Goal: Information Seeking & Learning: Compare options

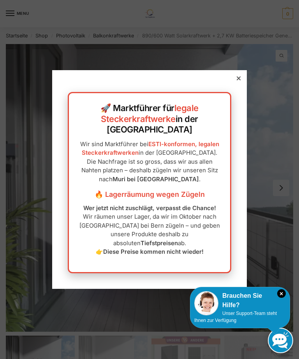
click at [239, 82] on div at bounding box center [238, 78] width 7 height 7
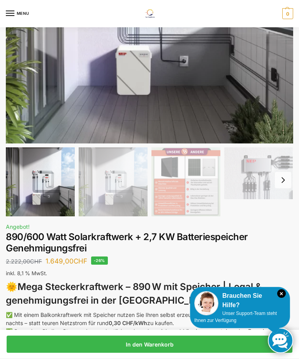
scroll to position [180, 0]
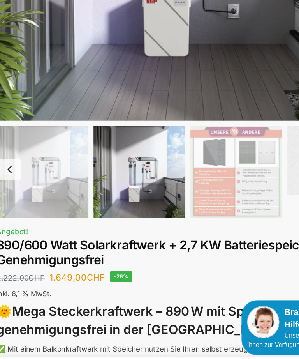
click at [171, 156] on img "3 / 12" at bounding box center [185, 190] width 69 height 69
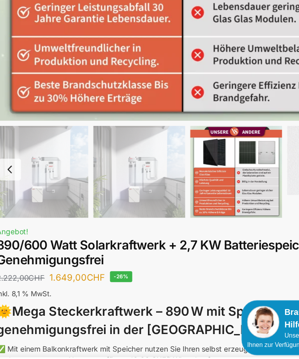
click at [163, 156] on img "3 / 12" at bounding box center [185, 190] width 69 height 69
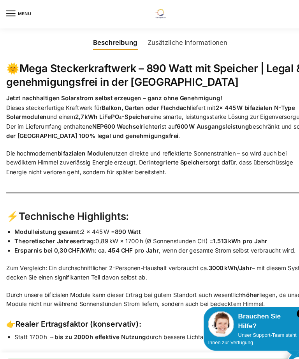
scroll to position [1065, 0]
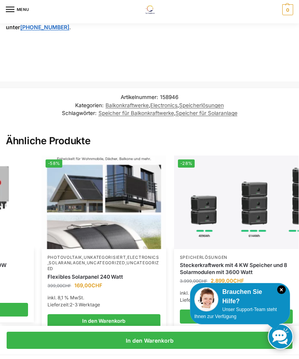
scroll to position [1733, 0]
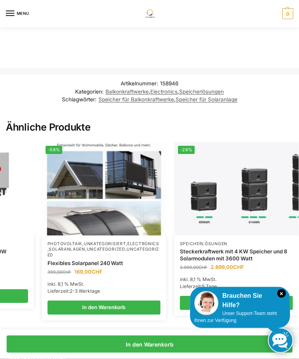
click at [246, 248] on link "Steckerkraftwerk mit 4 KW Speicher und 8 Solarmodulen mit 3600 Watt" at bounding box center [236, 255] width 113 height 14
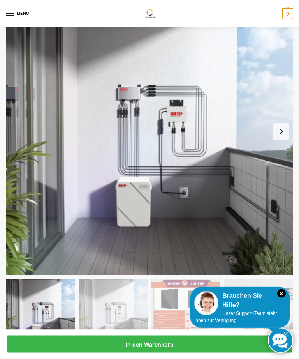
scroll to position [0, 0]
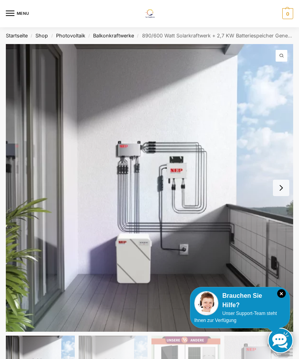
click at [119, 33] on link "Balkonkraftwerke" at bounding box center [113, 36] width 41 height 6
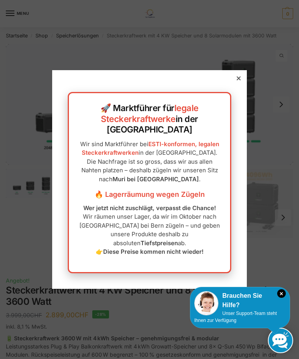
click at [240, 80] on icon at bounding box center [239, 78] width 4 height 4
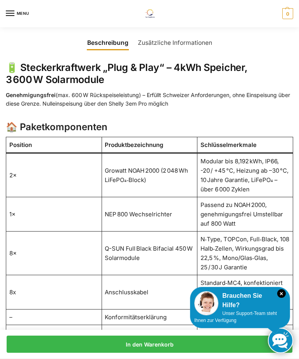
scroll to position [572, 0]
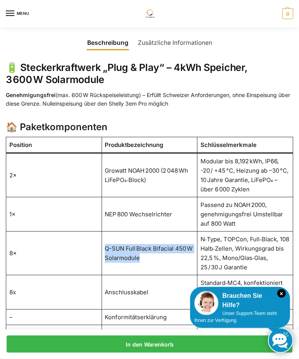
copy td "Q-SUN Full Black Bifacial 450 W Solarmodule"
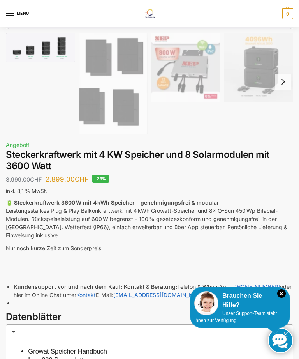
scroll to position [0, 0]
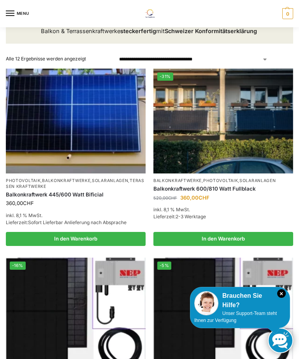
scroll to position [57, 0]
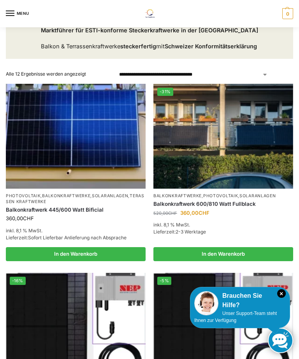
click at [104, 149] on img at bounding box center [76, 136] width 140 height 105
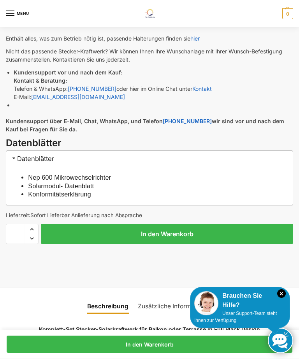
scroll to position [491, 0]
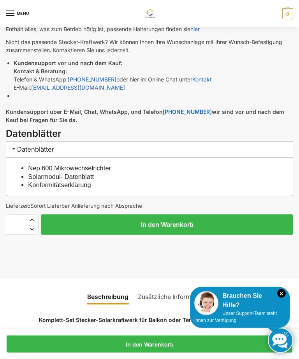
click at [46, 146] on h3 "Datenblätter" at bounding box center [149, 149] width 287 height 16
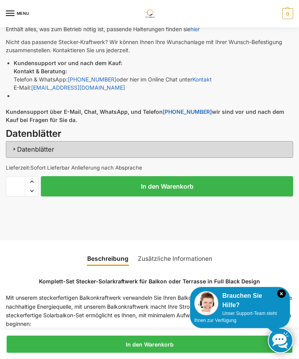
click at [51, 143] on h3 "Datenblätter" at bounding box center [149, 149] width 287 height 16
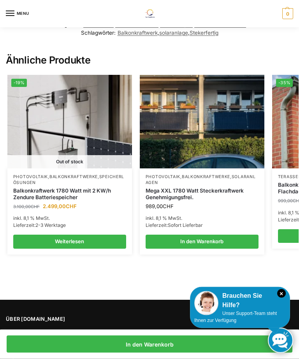
scroll to position [1333, 0]
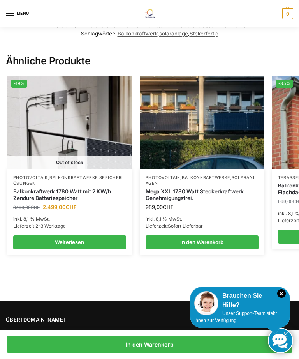
click at [71, 188] on link "Balkonkraftwerk 1780 Watt mit 2 KW/h Zendure Batteriespeicher" at bounding box center [69, 195] width 113 height 14
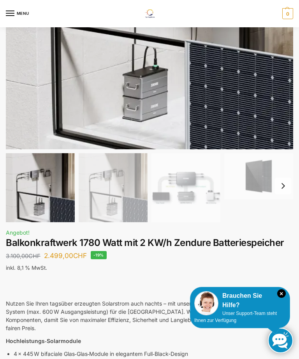
scroll to position [203, 0]
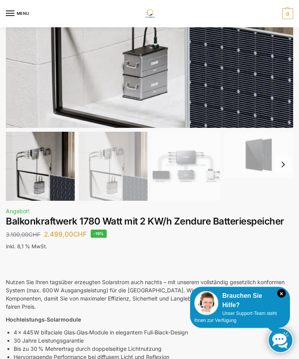
click at [291, 160] on button "Next slide" at bounding box center [283, 165] width 16 height 16
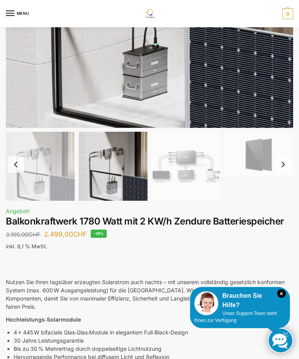
click at [280, 161] on button "Next slide" at bounding box center [283, 164] width 16 height 16
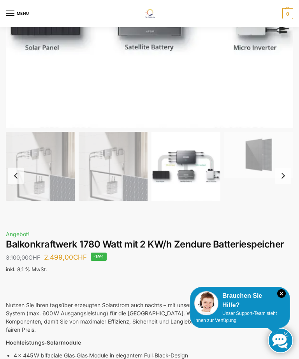
click at [287, 179] on button "Next slide" at bounding box center [283, 175] width 16 height 16
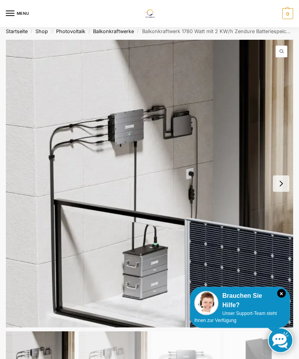
scroll to position [0, 0]
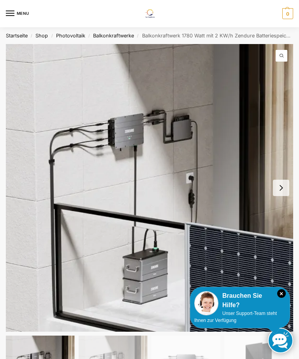
click at [204, 116] on div at bounding box center [149, 179] width 299 height 359
click at [120, 33] on link "Balkonkraftwerke" at bounding box center [113, 36] width 41 height 6
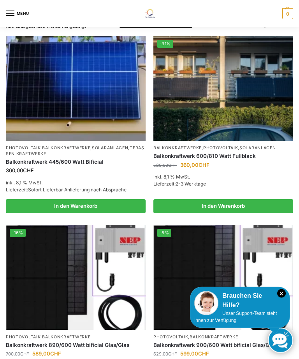
scroll to position [105, 0]
click at [72, 162] on link "Balkonkraftwerk 445/600 Watt Bificial" at bounding box center [76, 161] width 140 height 7
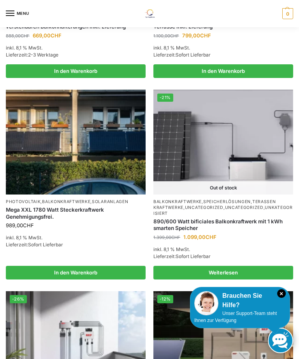
scroll to position [609, 0]
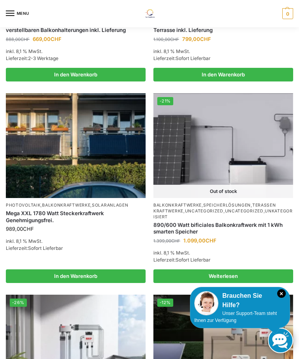
click at [92, 165] on img at bounding box center [76, 145] width 140 height 105
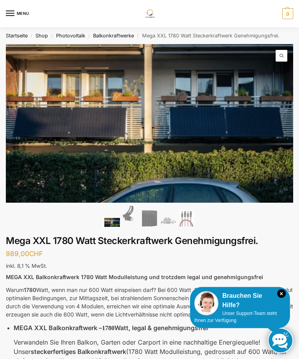
click at [115, 33] on link "Balkonkraftwerke" at bounding box center [113, 36] width 41 height 6
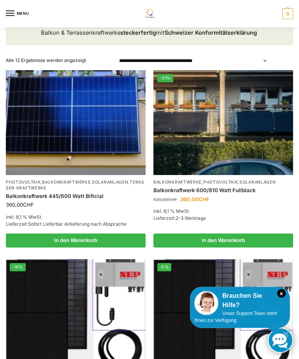
scroll to position [70, 0]
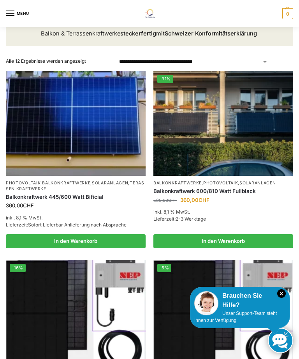
click at [231, 192] on link "Balkonkraftwerk 600/810 Watt Fullblack" at bounding box center [223, 191] width 140 height 7
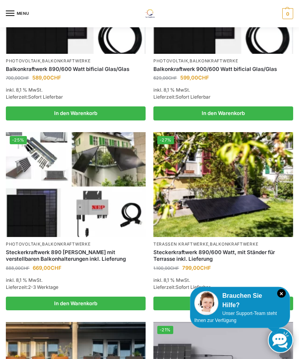
scroll to position [459, 0]
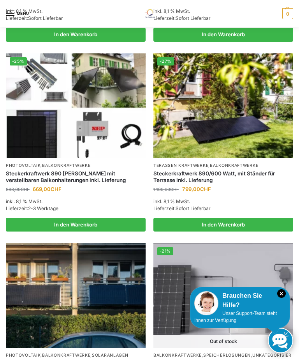
click at [206, 173] on link "Steckerkraftwerk 890/600 Watt, mit Ständer für Terrasse inkl. Lieferung" at bounding box center [223, 177] width 140 height 14
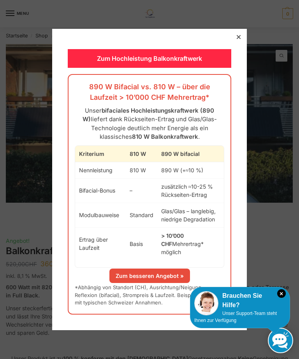
click at [239, 40] on div at bounding box center [238, 36] width 7 height 7
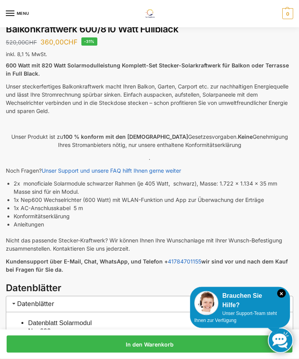
scroll to position [222, 0]
click at [283, 298] on icon "×" at bounding box center [281, 293] width 9 height 9
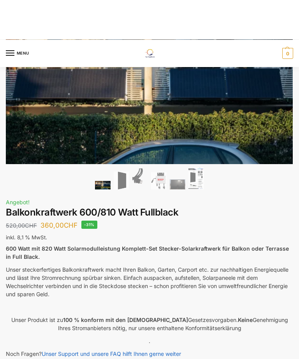
scroll to position [0, 0]
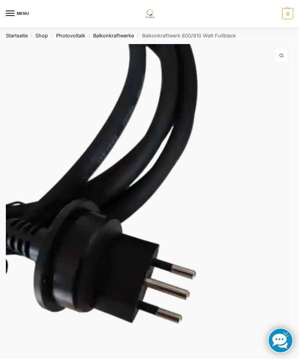
click at [282, 215] on img at bounding box center [149, 235] width 287 height 383
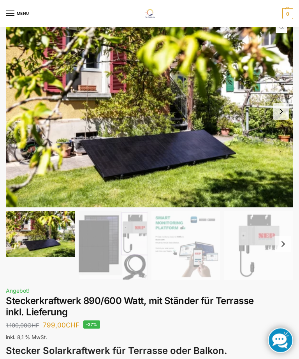
scroll to position [26, 0]
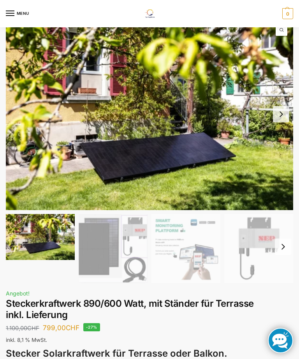
click at [285, 113] on button "Next slide" at bounding box center [281, 114] width 16 height 16
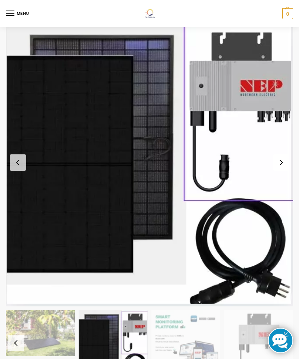
click at [285, 163] on button "Next slide" at bounding box center [281, 162] width 16 height 16
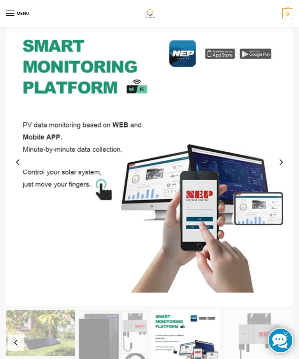
click at [282, 164] on button "Next slide" at bounding box center [281, 162] width 16 height 16
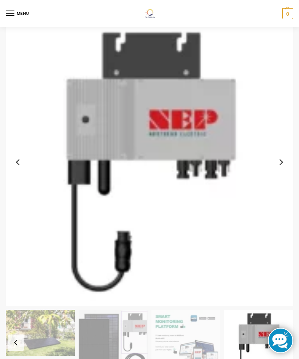
click at [283, 164] on button "Next slide" at bounding box center [281, 162] width 16 height 16
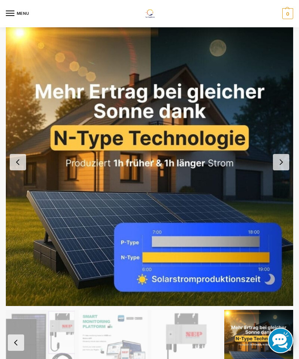
click at [285, 165] on button "Next slide" at bounding box center [281, 162] width 16 height 16
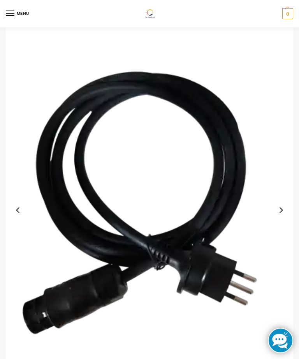
click at [285, 210] on button "Next slide" at bounding box center [281, 210] width 16 height 16
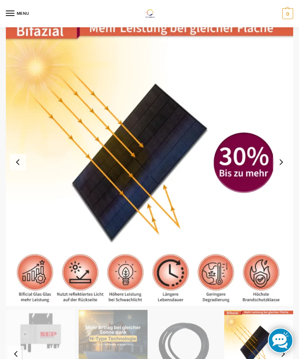
click at [287, 164] on button "Next slide" at bounding box center [281, 162] width 16 height 16
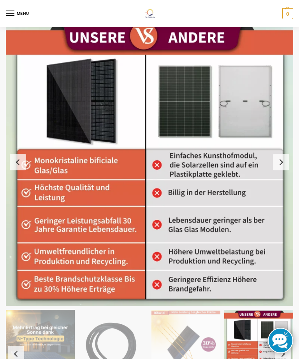
click at [281, 164] on button "Next slide" at bounding box center [281, 162] width 16 height 16
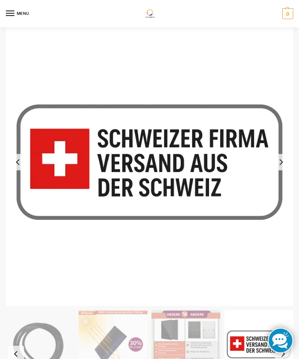
click at [280, 164] on button "Next slide" at bounding box center [281, 162] width 16 height 16
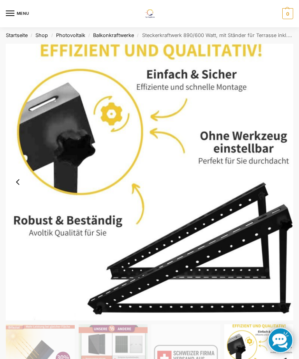
scroll to position [0, 0]
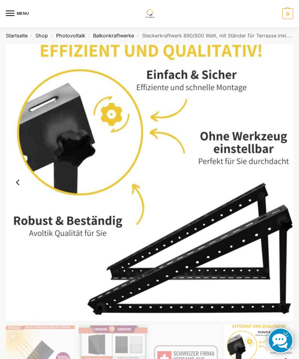
click at [116, 36] on link "Balkonkraftwerke" at bounding box center [113, 36] width 41 height 6
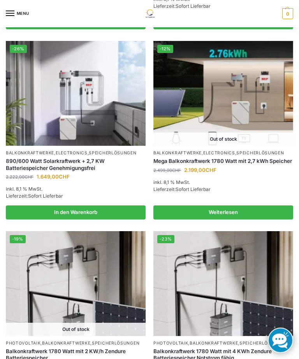
scroll to position [863, 0]
click at [74, 163] on link "890/600 Watt Solarkraftwerk + 2,7 KW Batteriespeicher Genehmigungsfrei" at bounding box center [76, 165] width 140 height 14
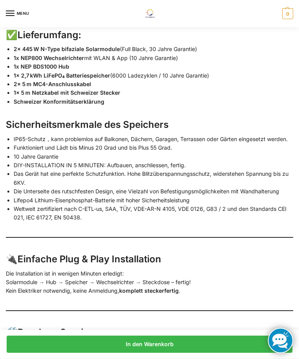
scroll to position [1381, 0]
